Goal: Check status

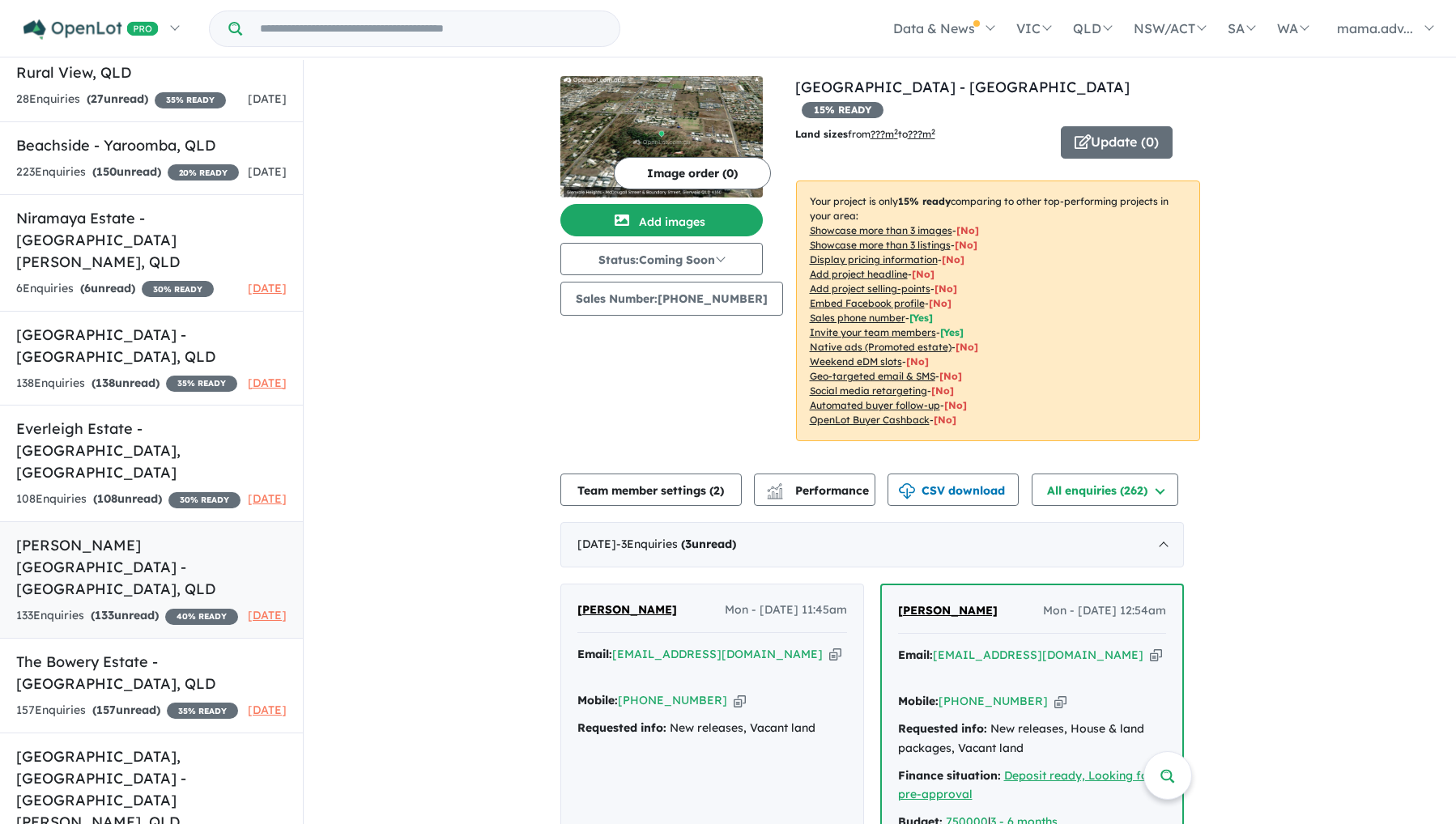
scroll to position [815, 0]
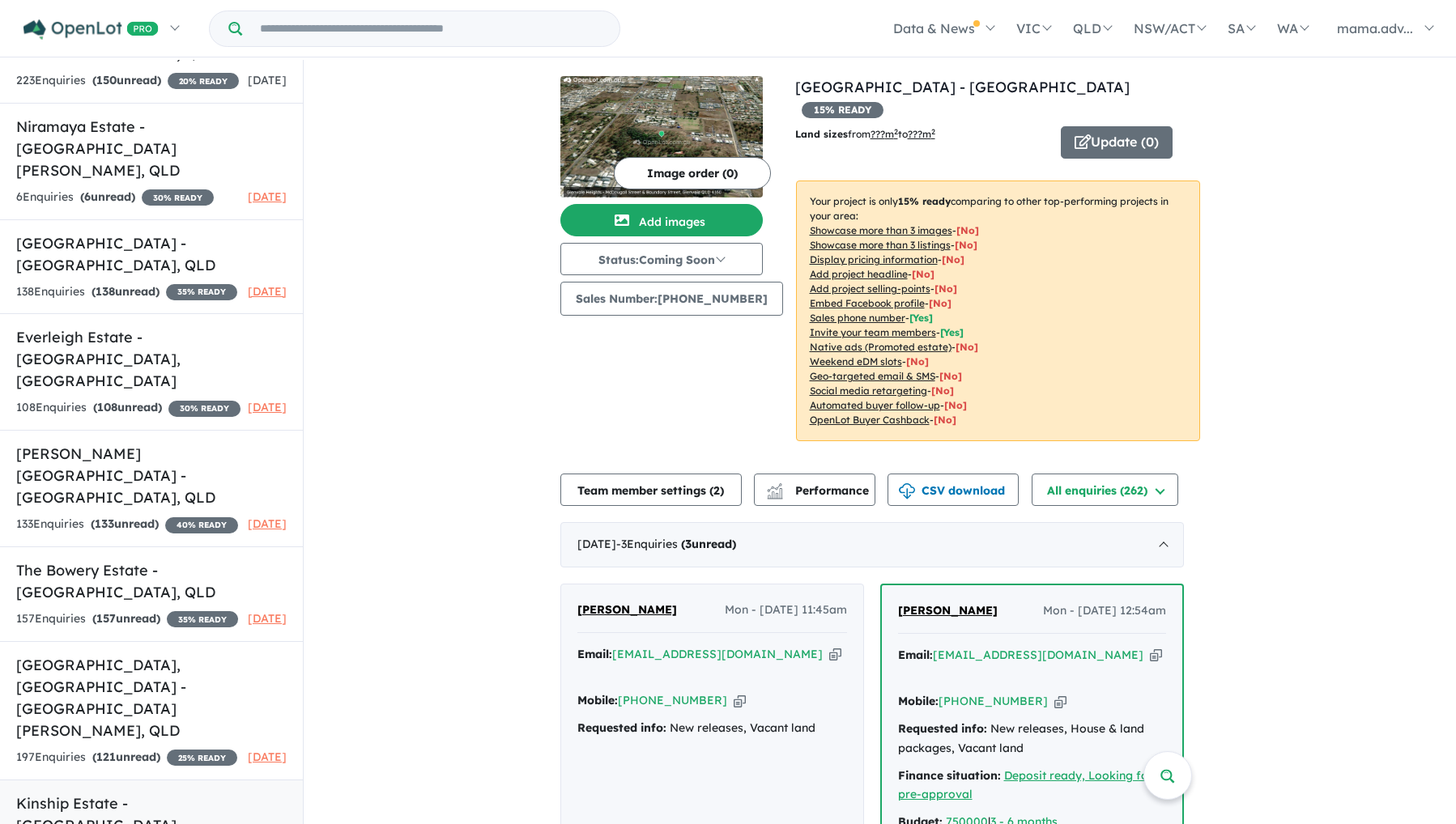
click at [82, 792] on h5 "Kinship Estate - Tarneit , VIC" at bounding box center [151, 825] width 270 height 66
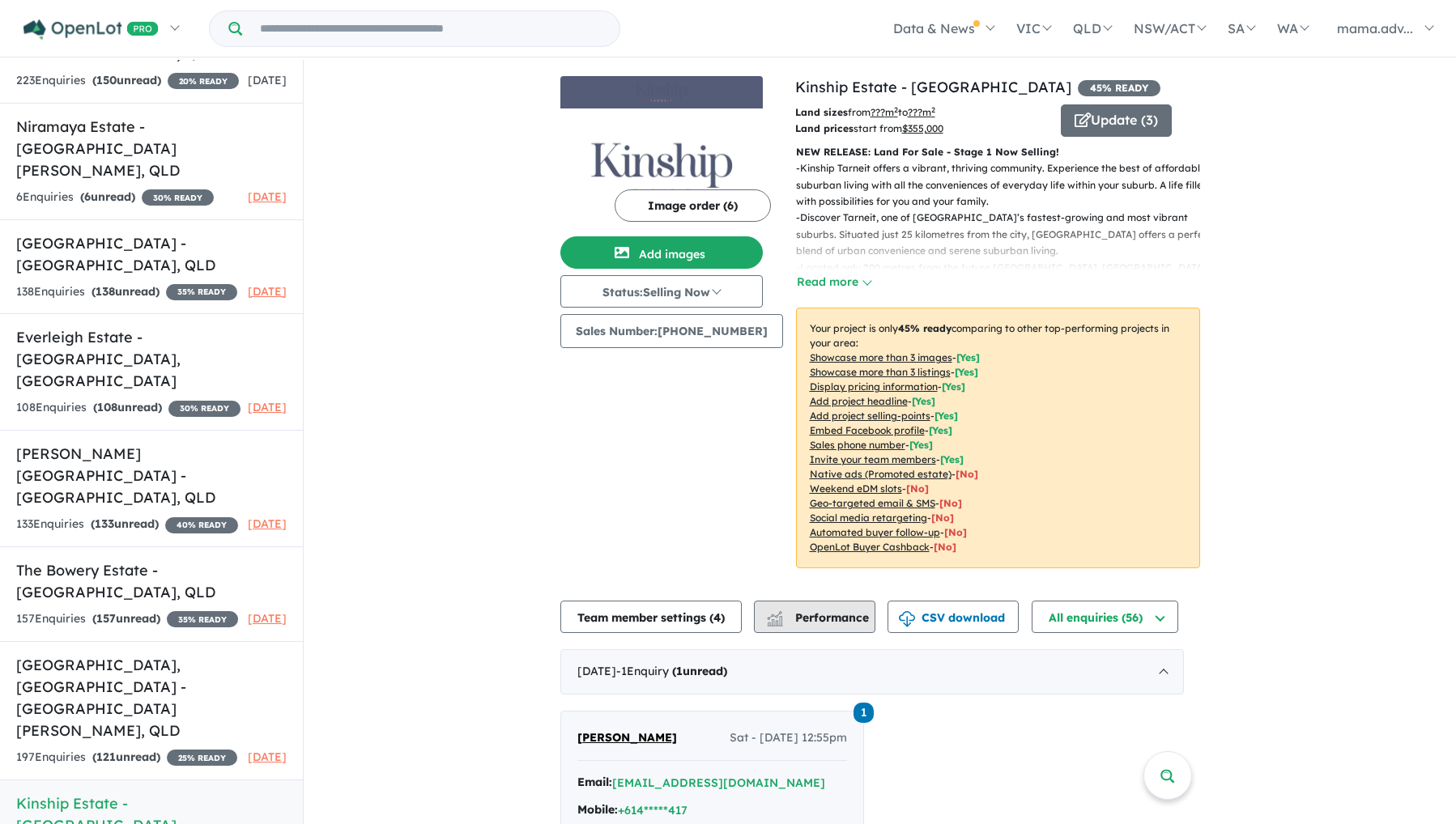
click at [802, 618] on span "Performance" at bounding box center [819, 618] width 100 height 15
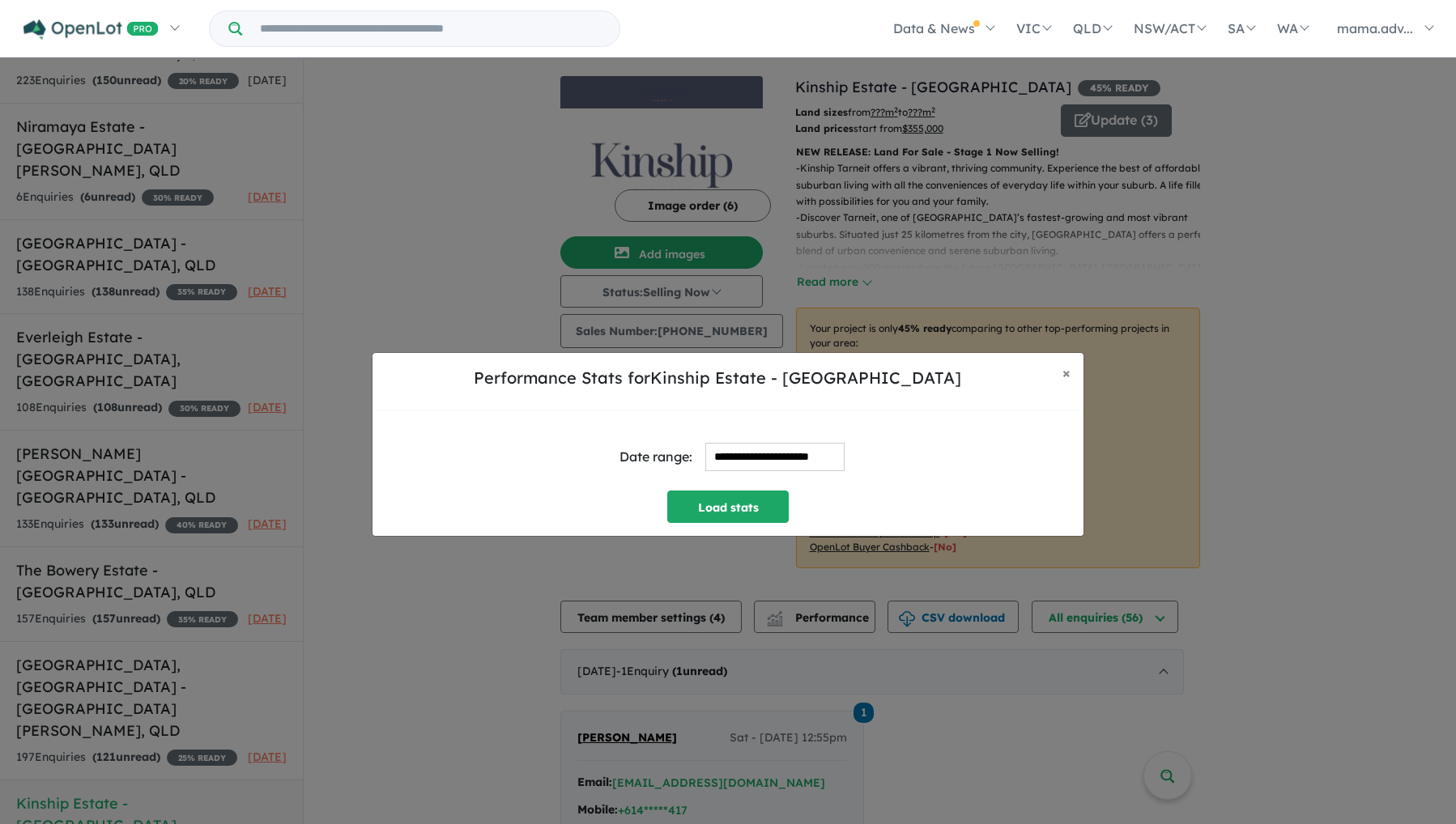
click at [749, 465] on input "**********" at bounding box center [774, 457] width 139 height 28
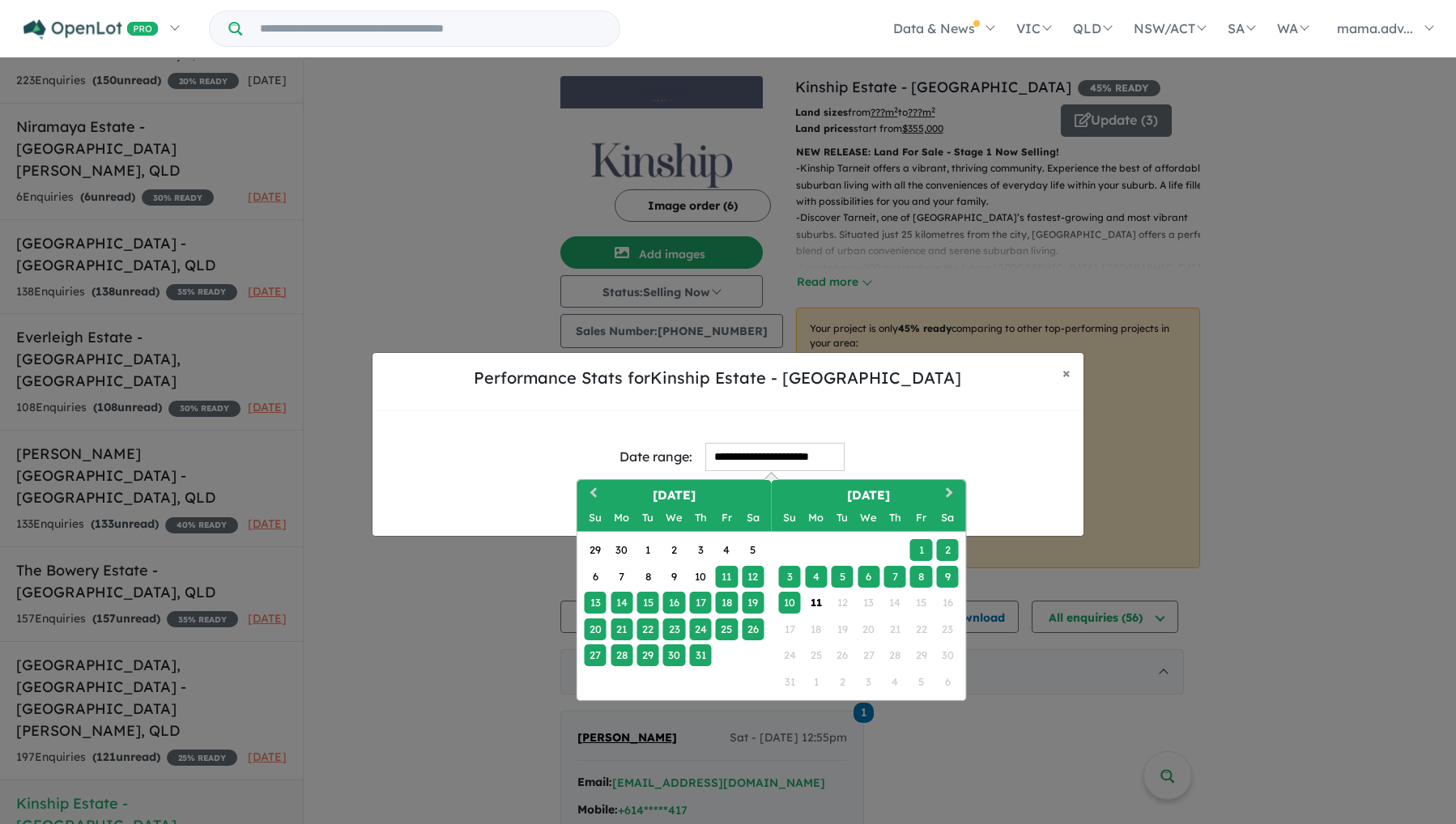
click at [815, 569] on div "4" at bounding box center [816, 577] width 22 height 22
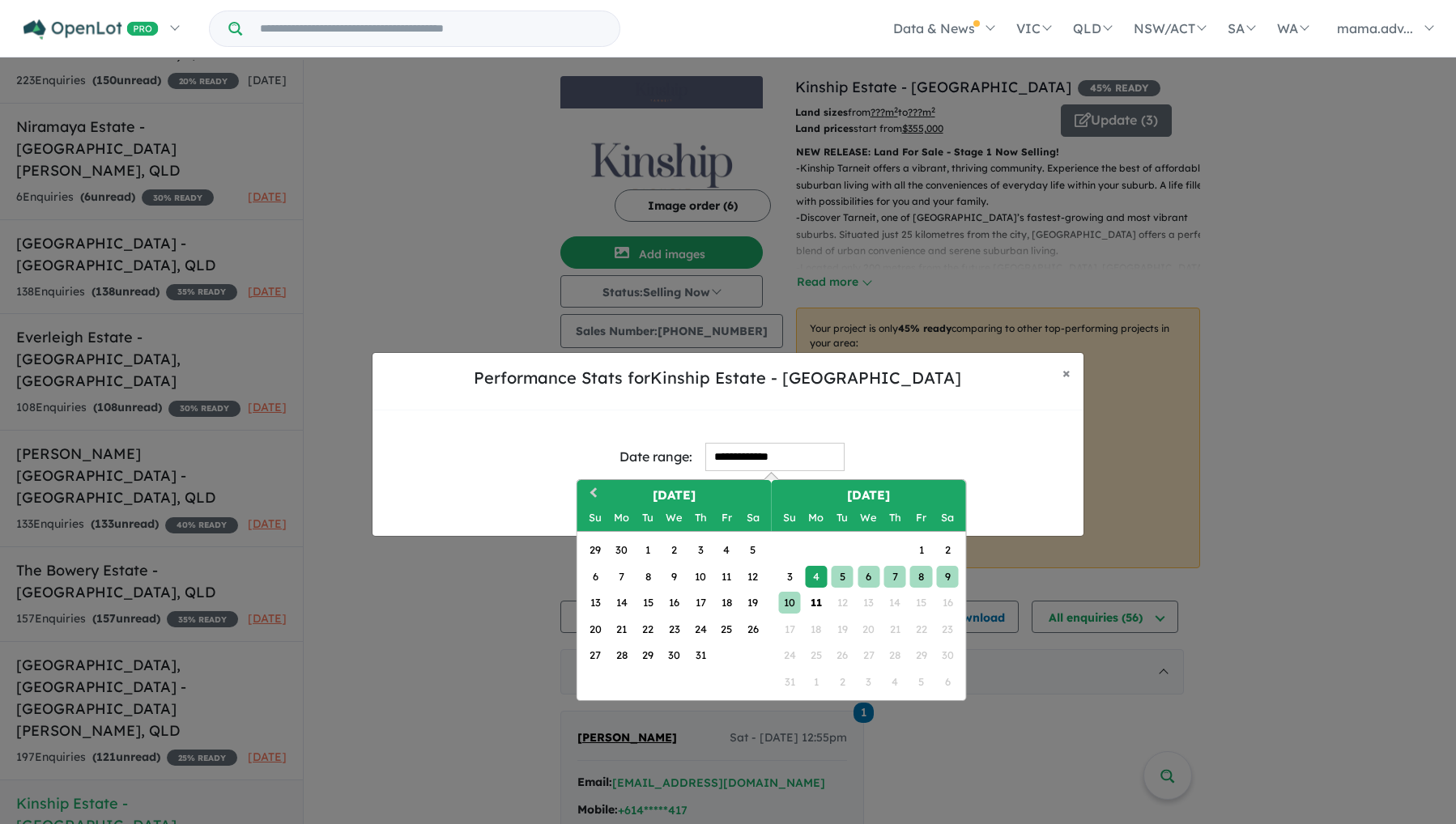
click at [798, 601] on div "10" at bounding box center [790, 603] width 22 height 22
type input "**********"
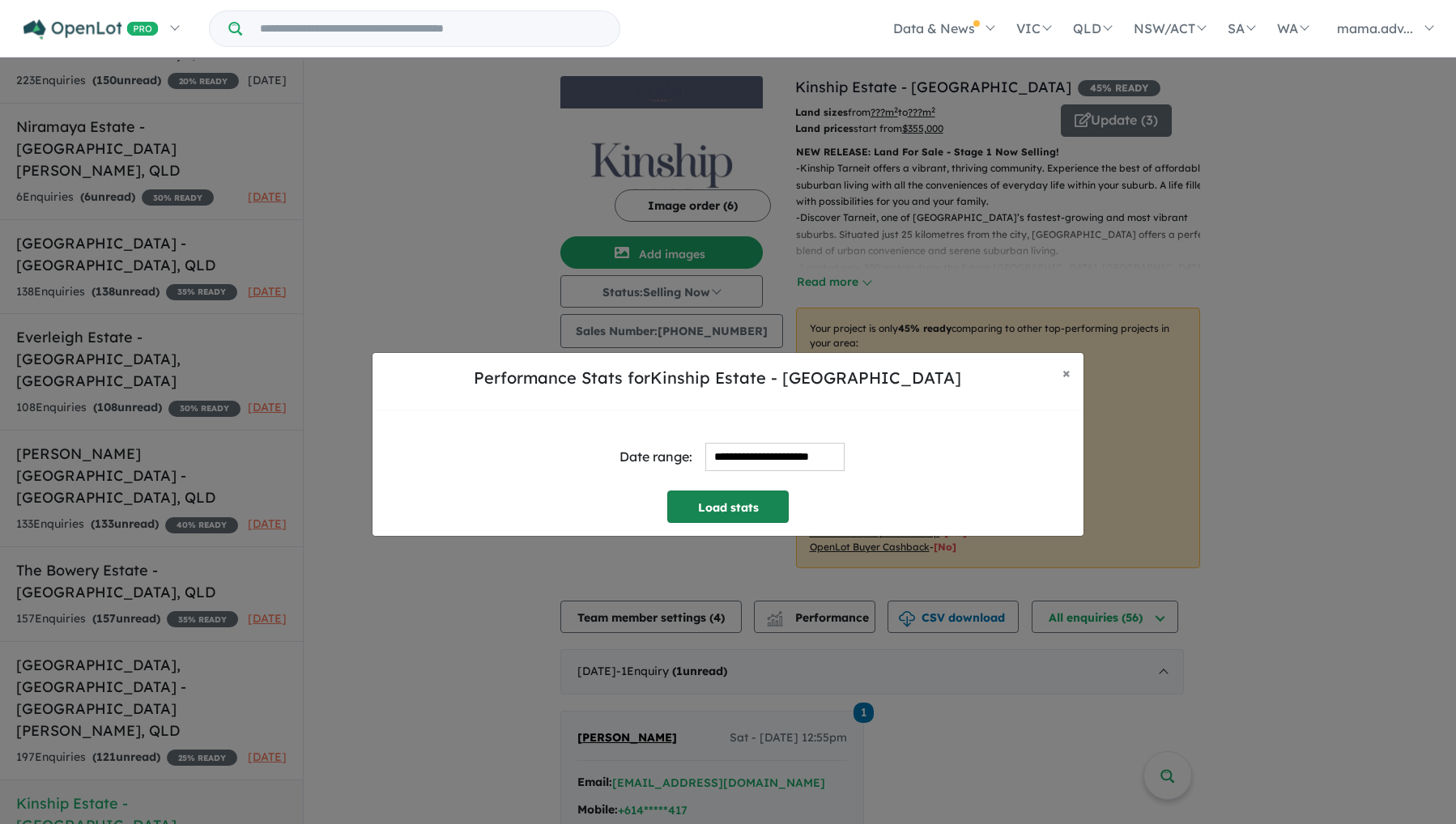
click at [743, 494] on button "Load stats" at bounding box center [728, 506] width 121 height 32
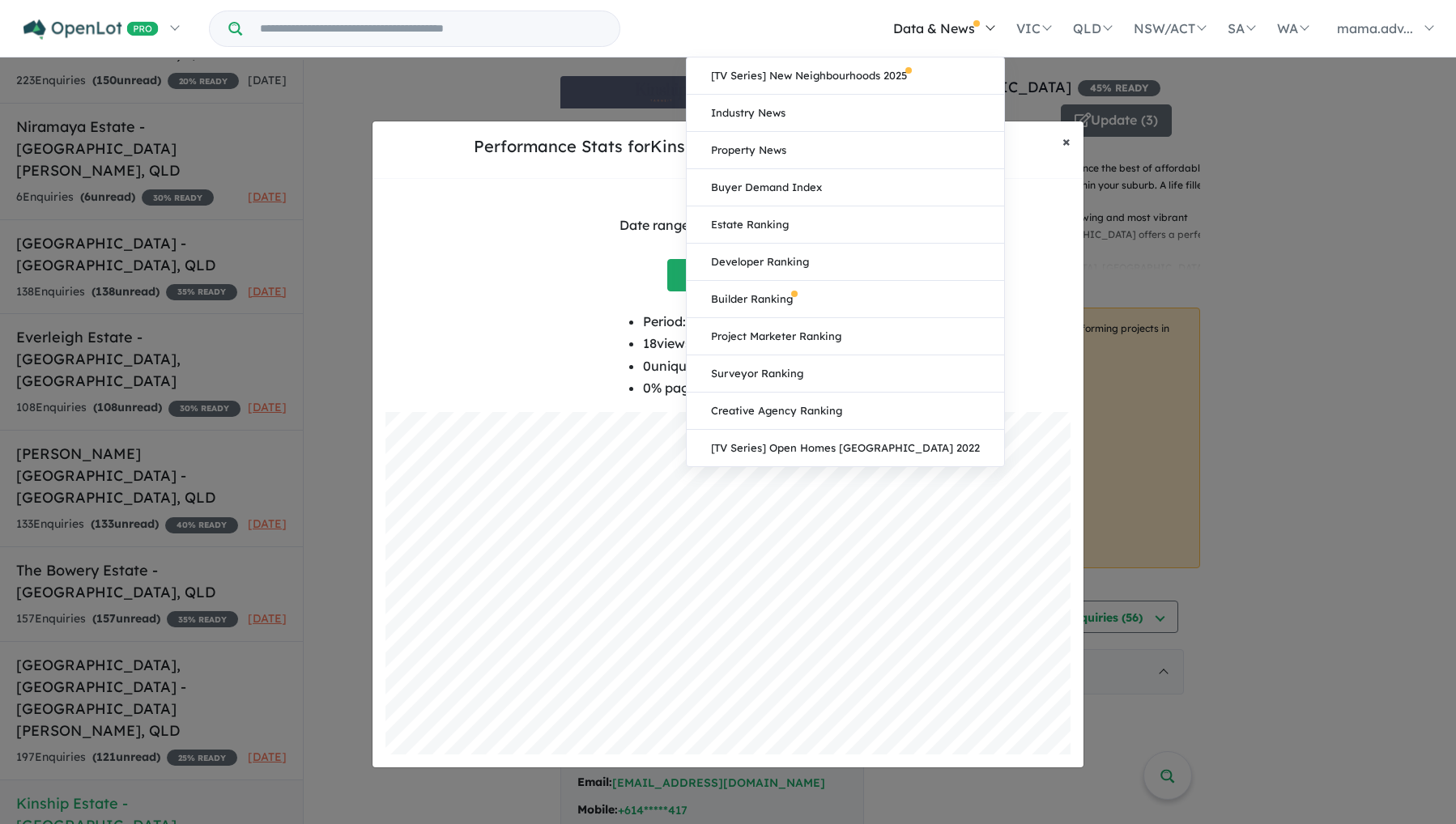
drag, startPoint x: 1070, startPoint y: 142, endPoint x: 921, endPoint y: 23, distance: 190.7
click at [1066, 138] on button "× Close" at bounding box center [1066, 141] width 34 height 41
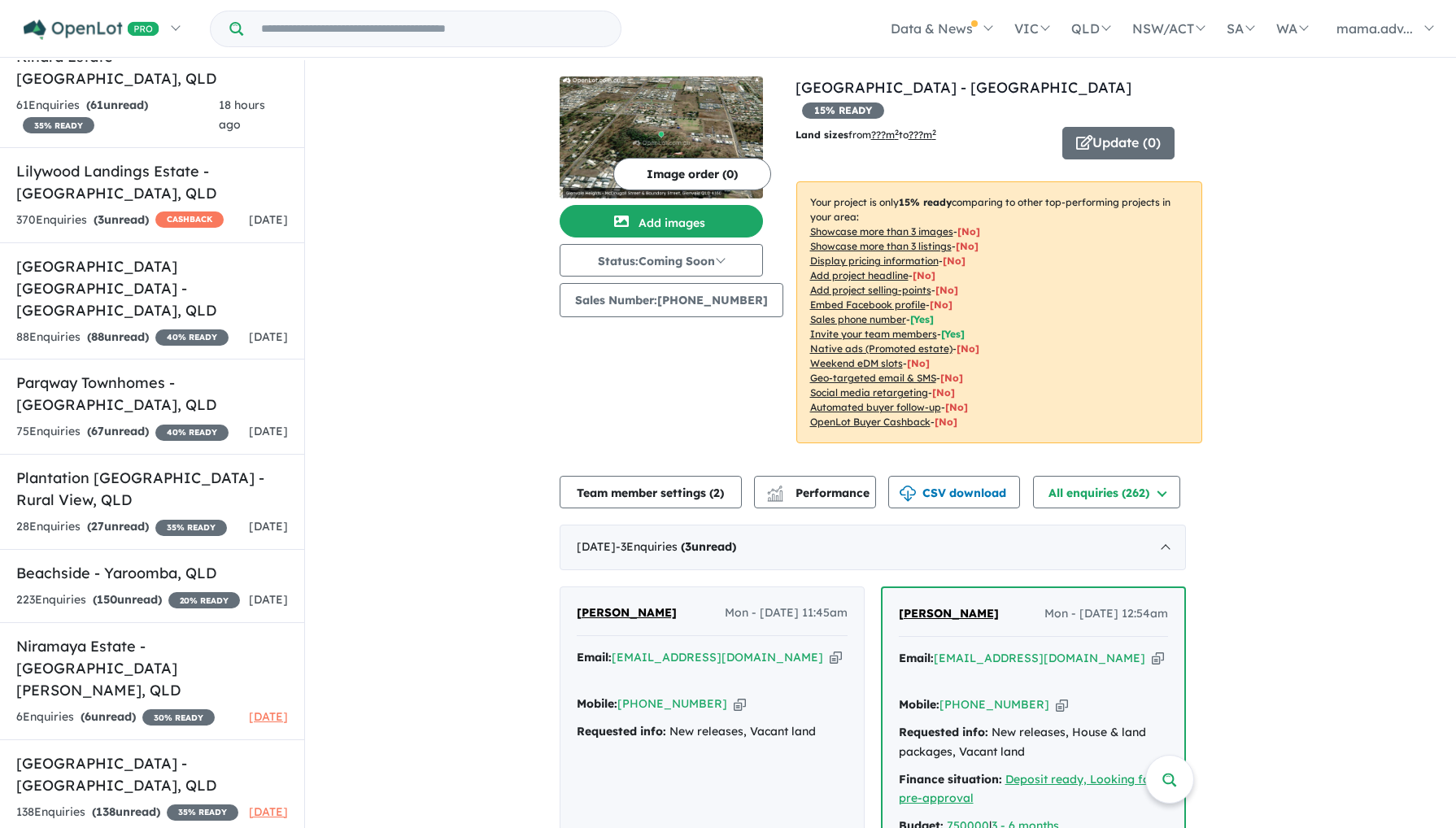
scroll to position [223, 0]
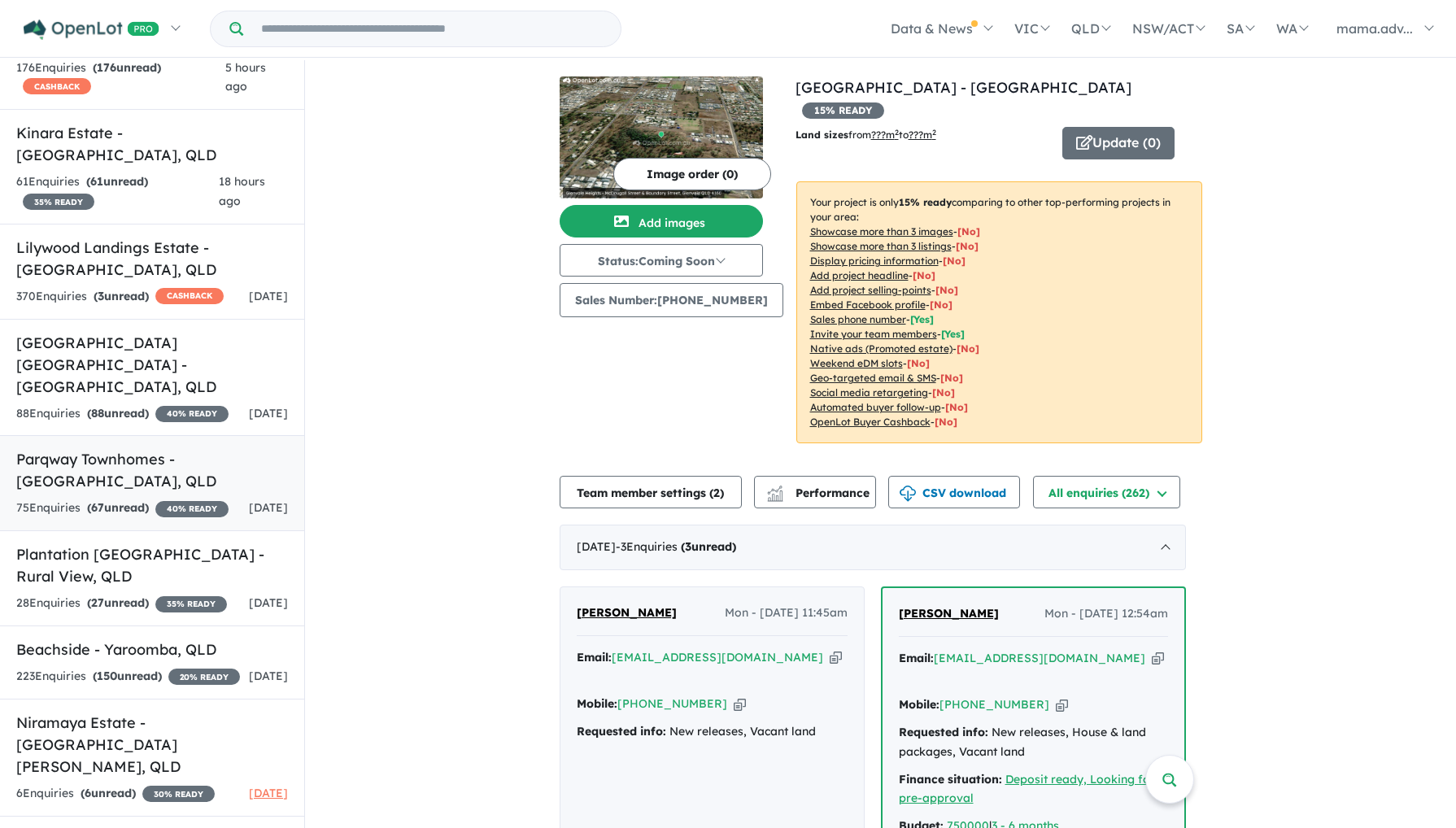
click at [182, 448] on h5 "Parqway Townhomes - [GEOGRAPHIC_DATA] , [GEOGRAPHIC_DATA]" at bounding box center [151, 470] width 271 height 44
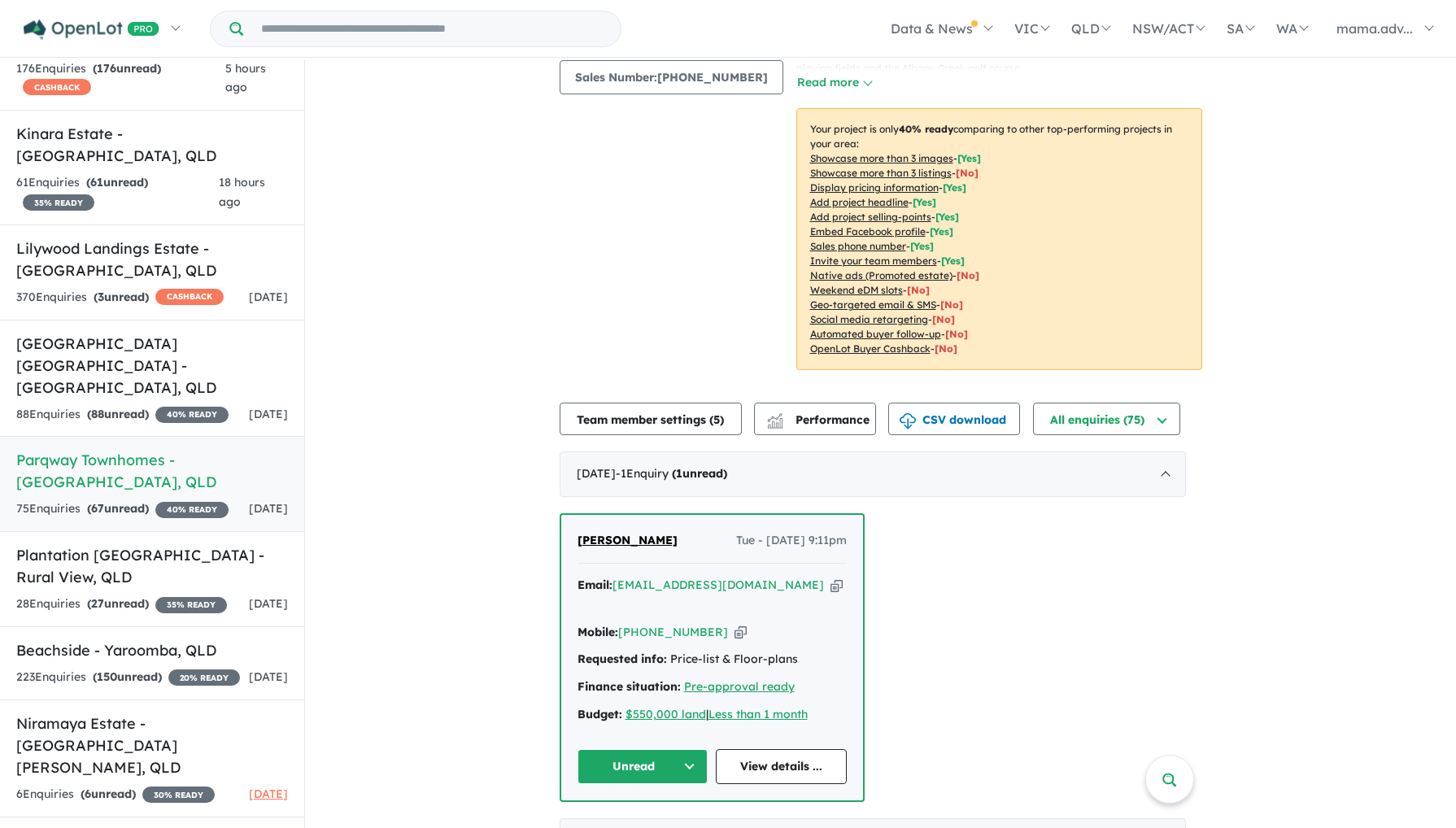
scroll to position [247, 0]
